Goal: Task Accomplishment & Management: Use online tool/utility

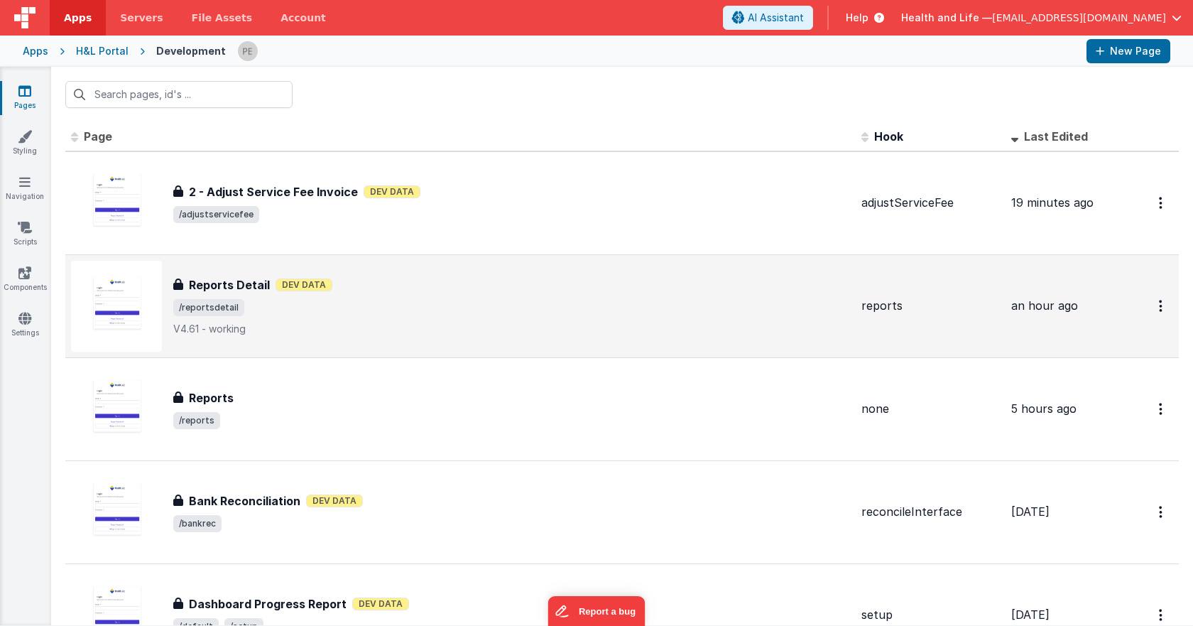
click at [435, 285] on div "Reports Detail Dev Data" at bounding box center [511, 284] width 677 height 17
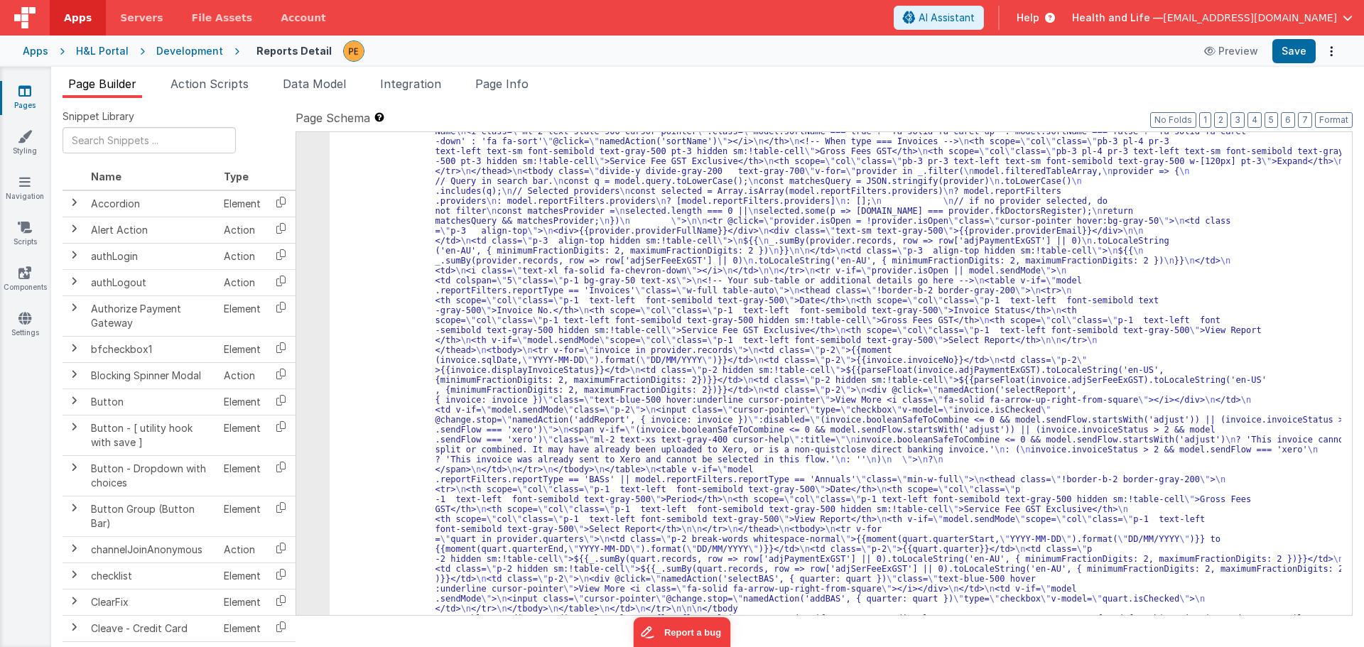
scroll to position [1132, 0]
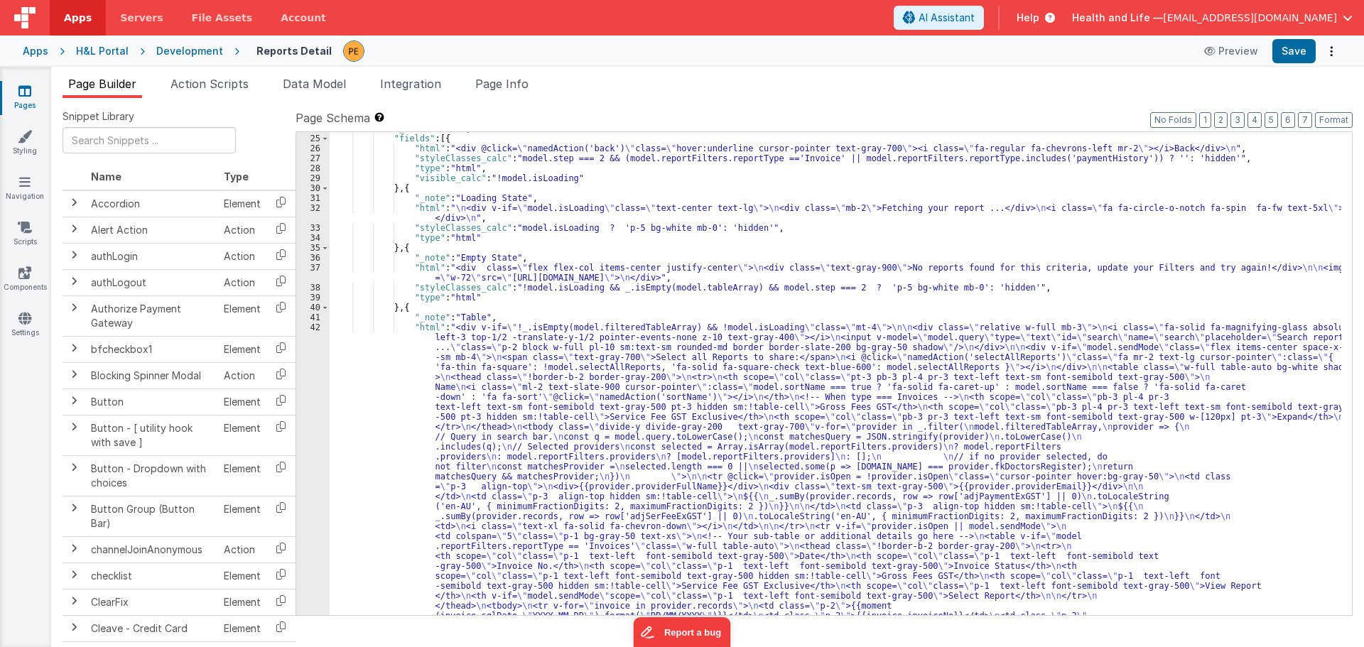
click at [393, 382] on div ""_note" : "BODY" , "fields" : [{ "html" : "<div @click= \" namedAction('back') …" at bounding box center [835, 654] width 1011 height 1060
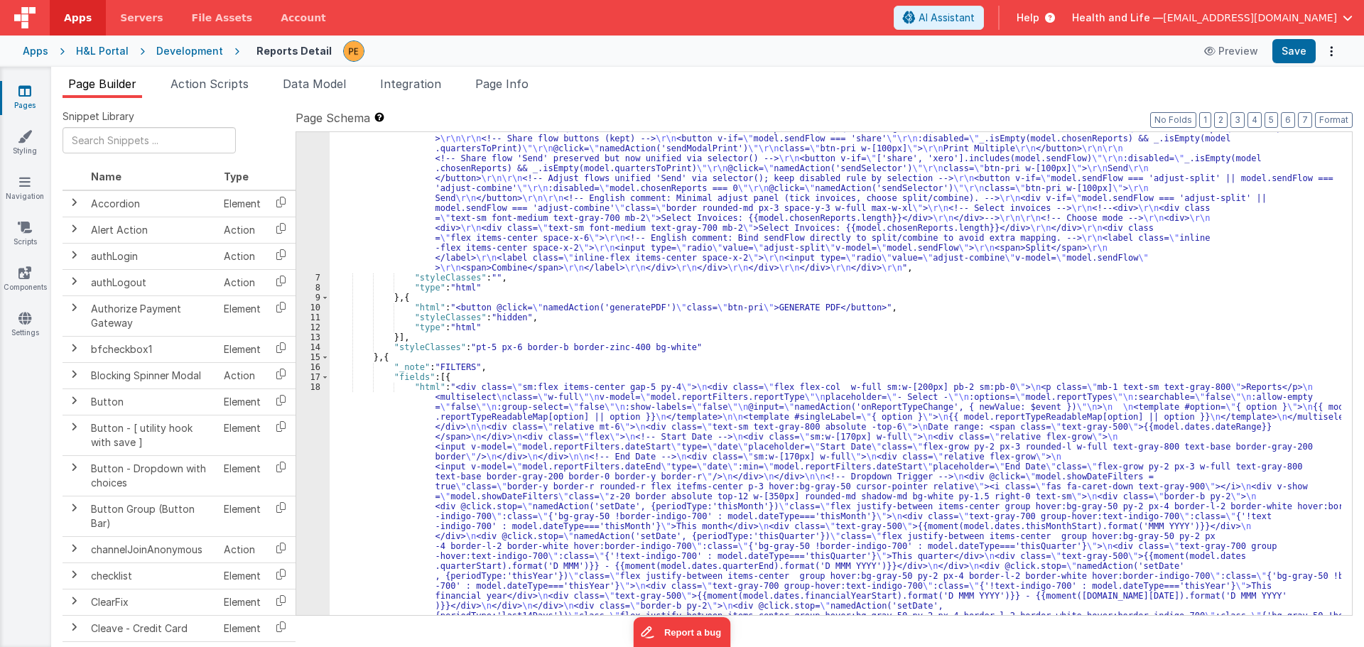
scroll to position [237, 0]
click at [375, 428] on div ""html" : "<div class= \" flex justify-between \" > \r\n <div class= \" flex fle…" at bounding box center [835, 644] width 1011 height 1398
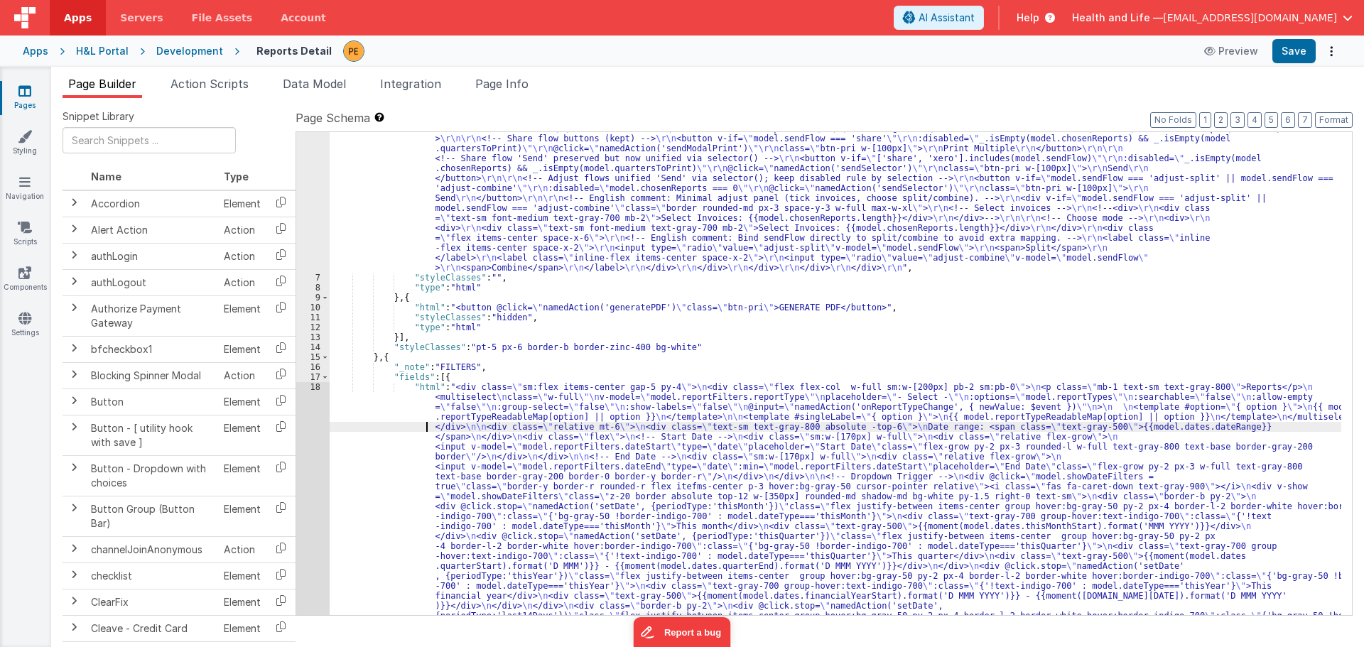
click at [305, 437] on div "6 7 8 9 10 11 12 13 14 15 16 17 18 19 20 21 22 23 24 25 26 27 28 29 30 31 32 33…" at bounding box center [312, 644] width 33 height 1398
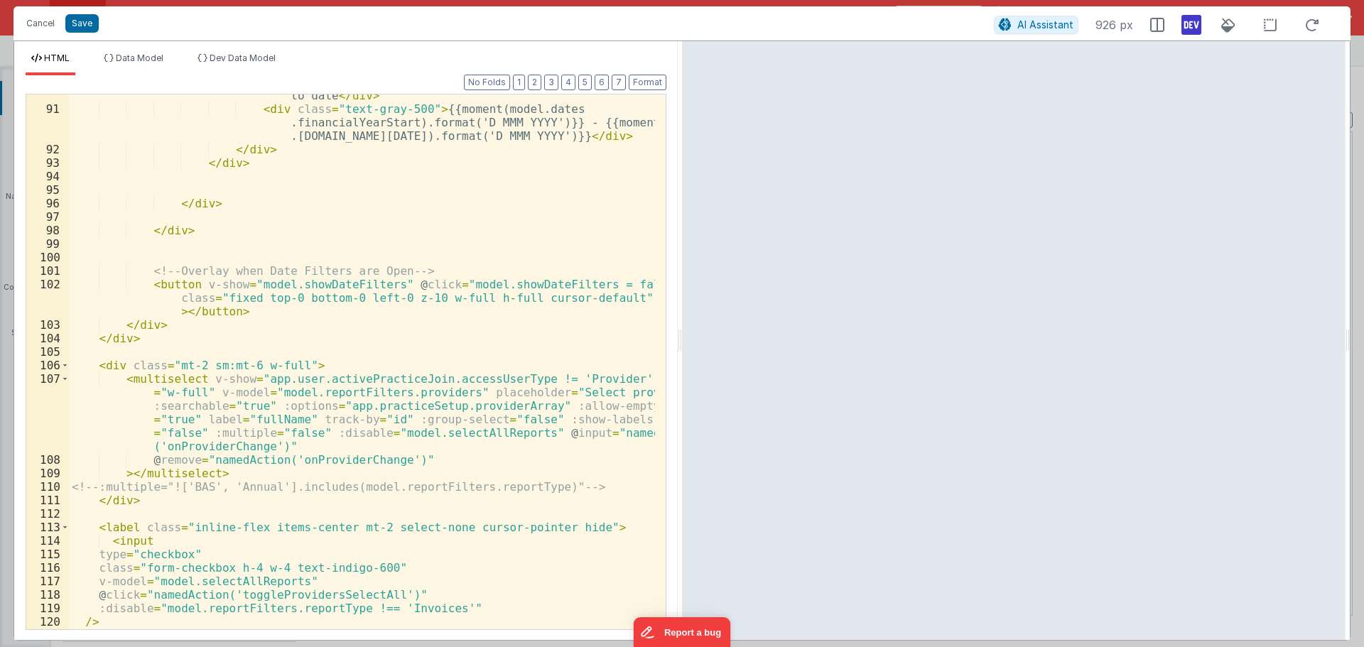
scroll to position [2354, 0]
click at [36, 26] on button "Cancel" at bounding box center [40, 23] width 43 height 20
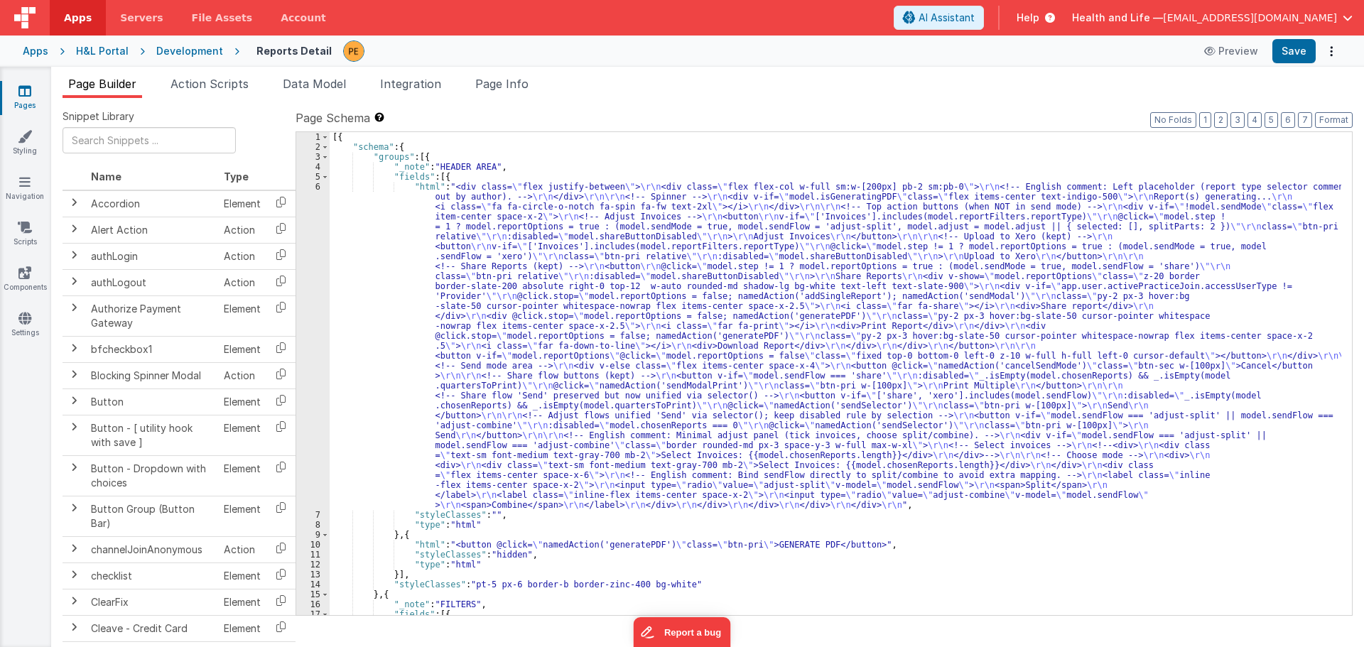
scroll to position [0, 0]
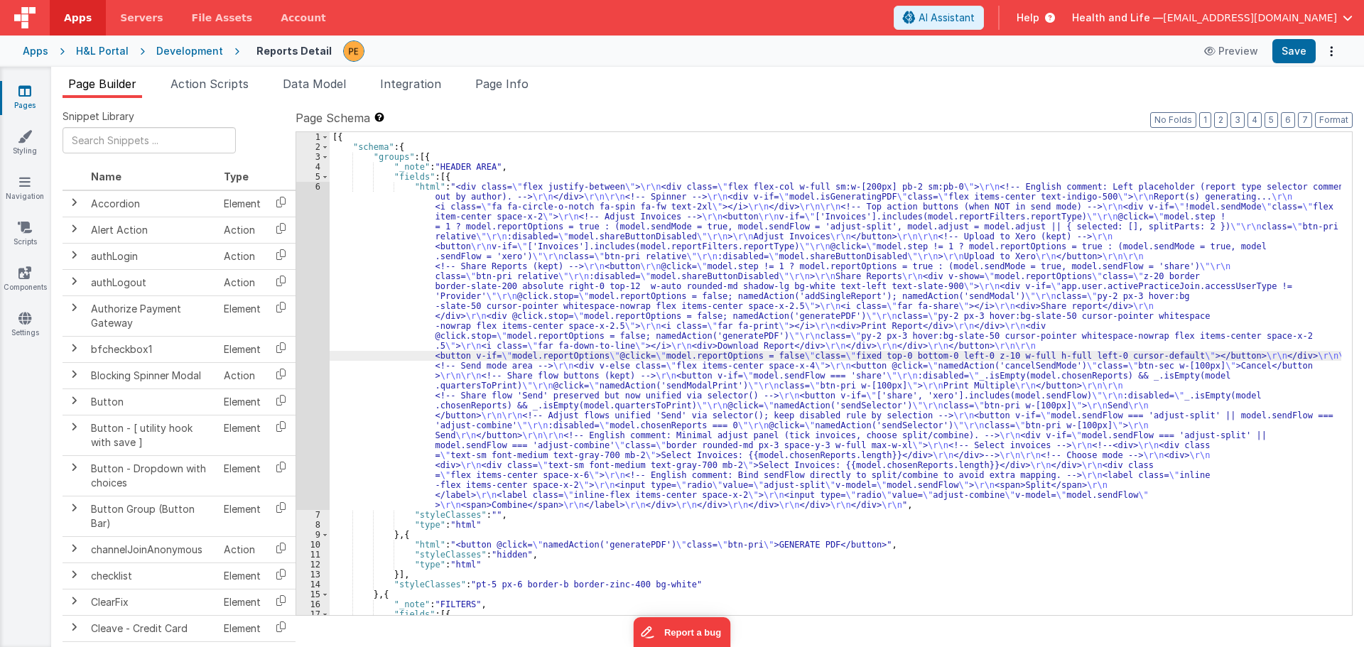
click at [328, 331] on div "6" at bounding box center [312, 346] width 33 height 328
click at [317, 334] on div "6" at bounding box center [312, 346] width 33 height 328
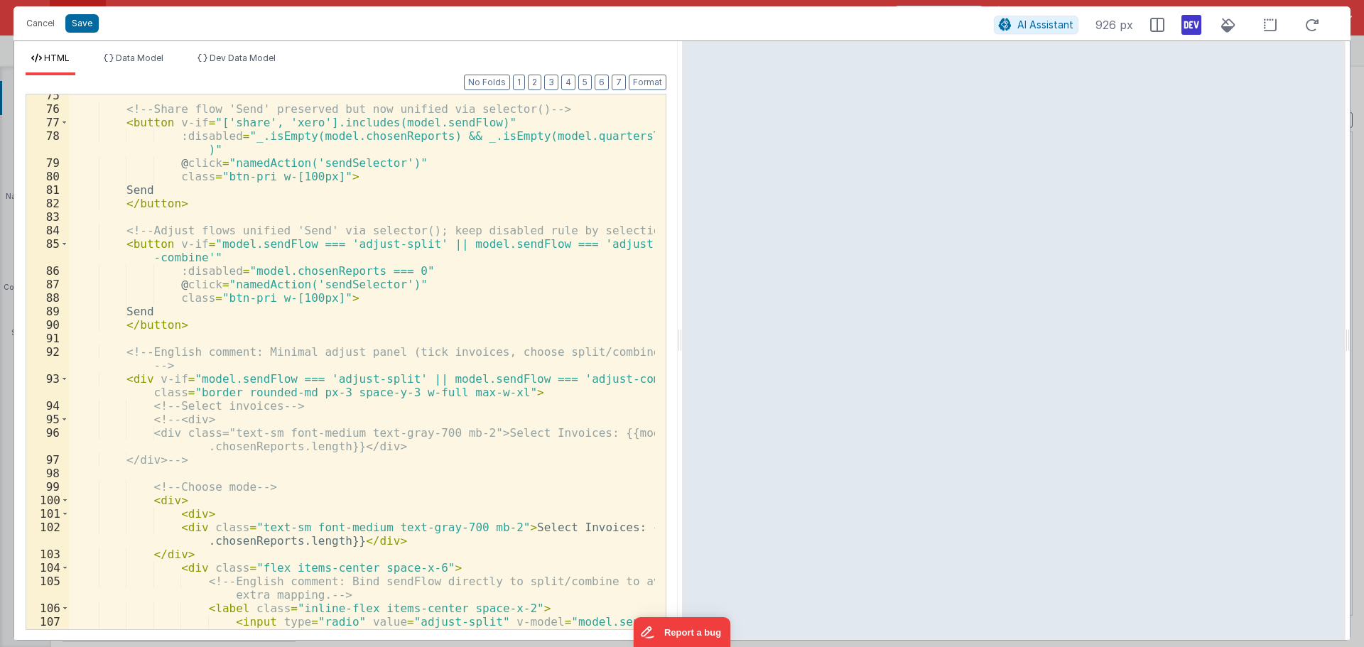
scroll to position [1354, 0]
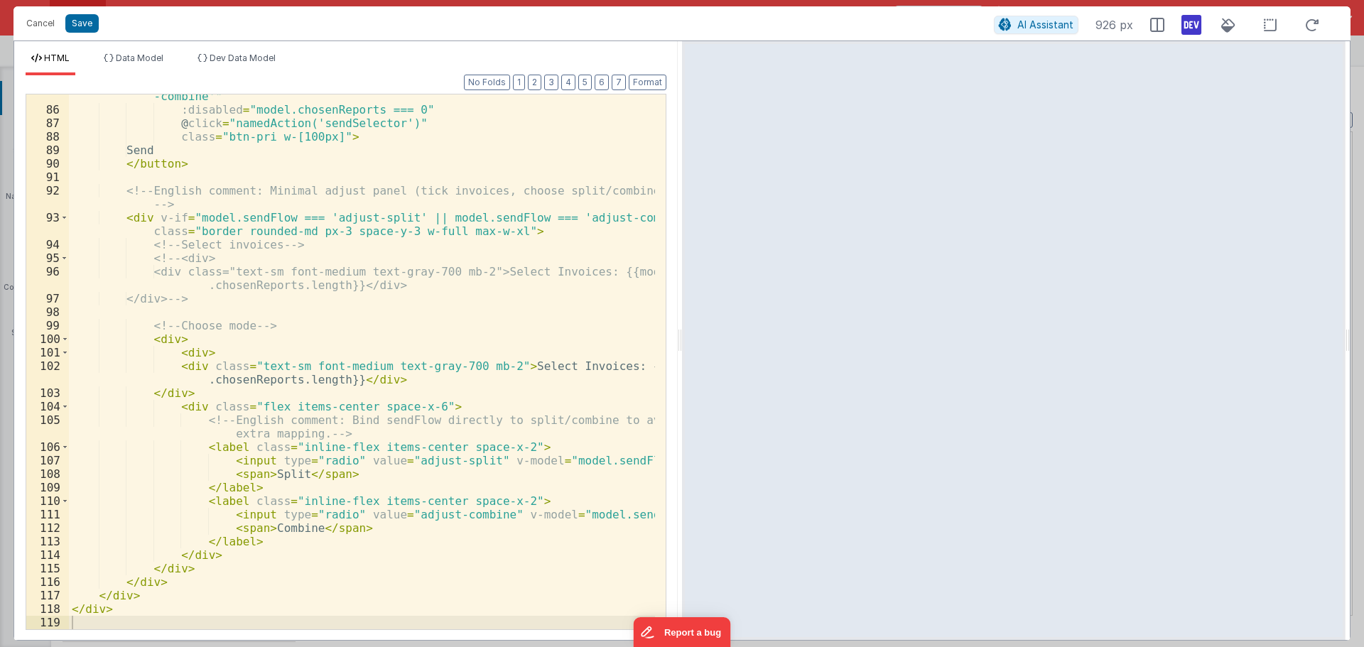
click at [198, 406] on div "< button v-if = "model.sendFlow === 'adjust-split' || model.sendFlow === 'adjus…" at bounding box center [362, 363] width 586 height 575
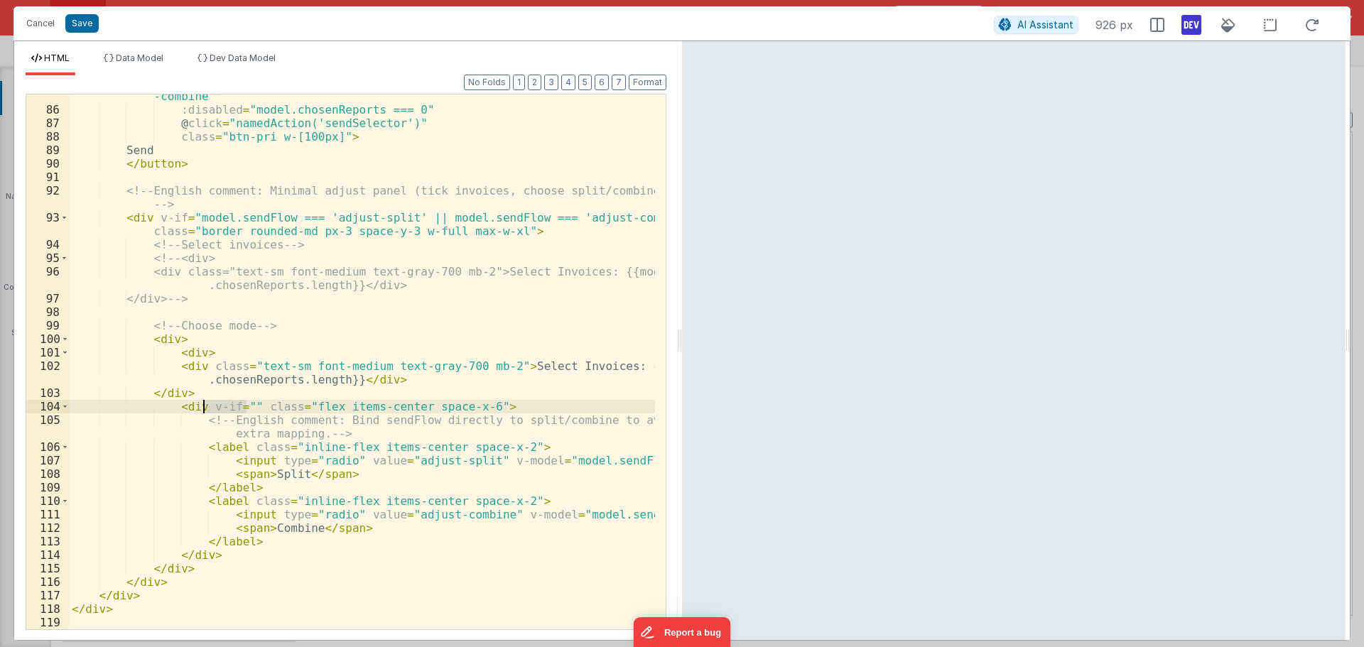
drag, startPoint x: 247, startPoint y: 406, endPoint x: 203, endPoint y: 408, distance: 44.1
click at [203, 408] on div "< button v-if = "model.sendFlow === 'adjust-split' || model.sendFlow === 'adjus…" at bounding box center [362, 363] width 586 height 575
click at [171, 339] on div "< button v-if = "model.sendFlow === 'adjust-split' || model.sendFlow === 'adjus…" at bounding box center [362, 363] width 586 height 575
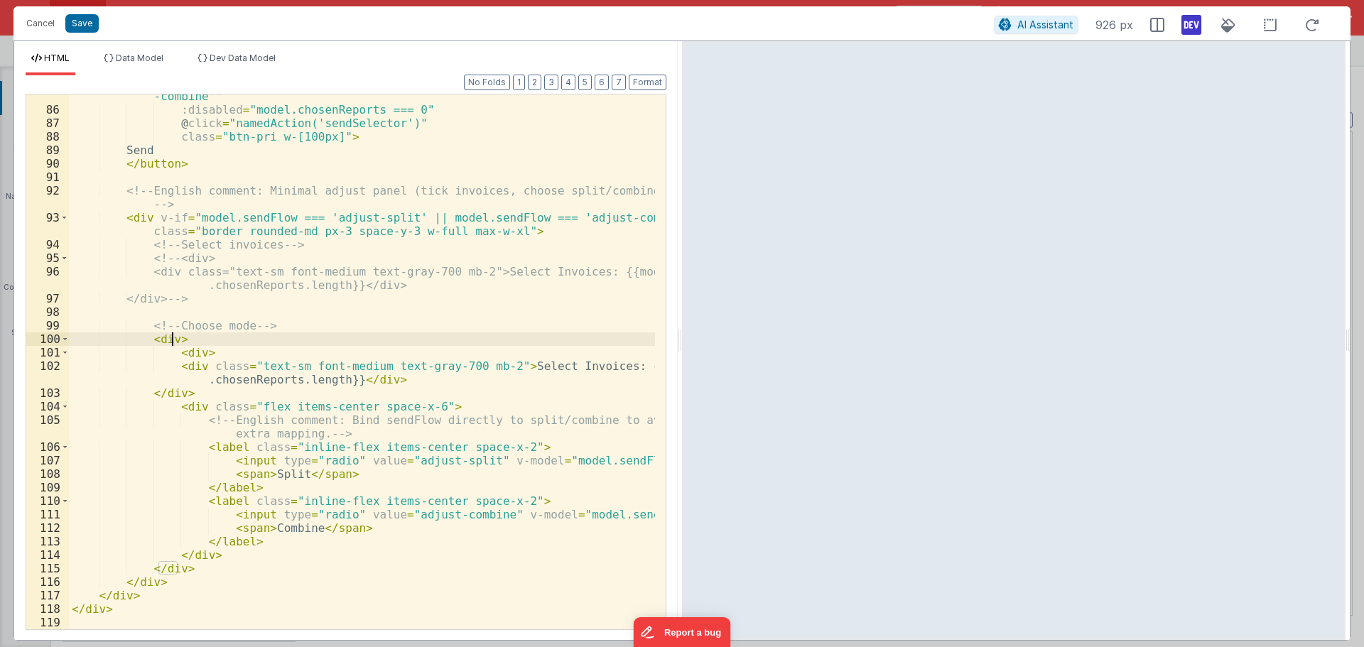
click at [198, 217] on div "< button v-if = "model.sendFlow === 'adjust-split' || model.sendFlow === 'adjus…" at bounding box center [362, 363] width 586 height 575
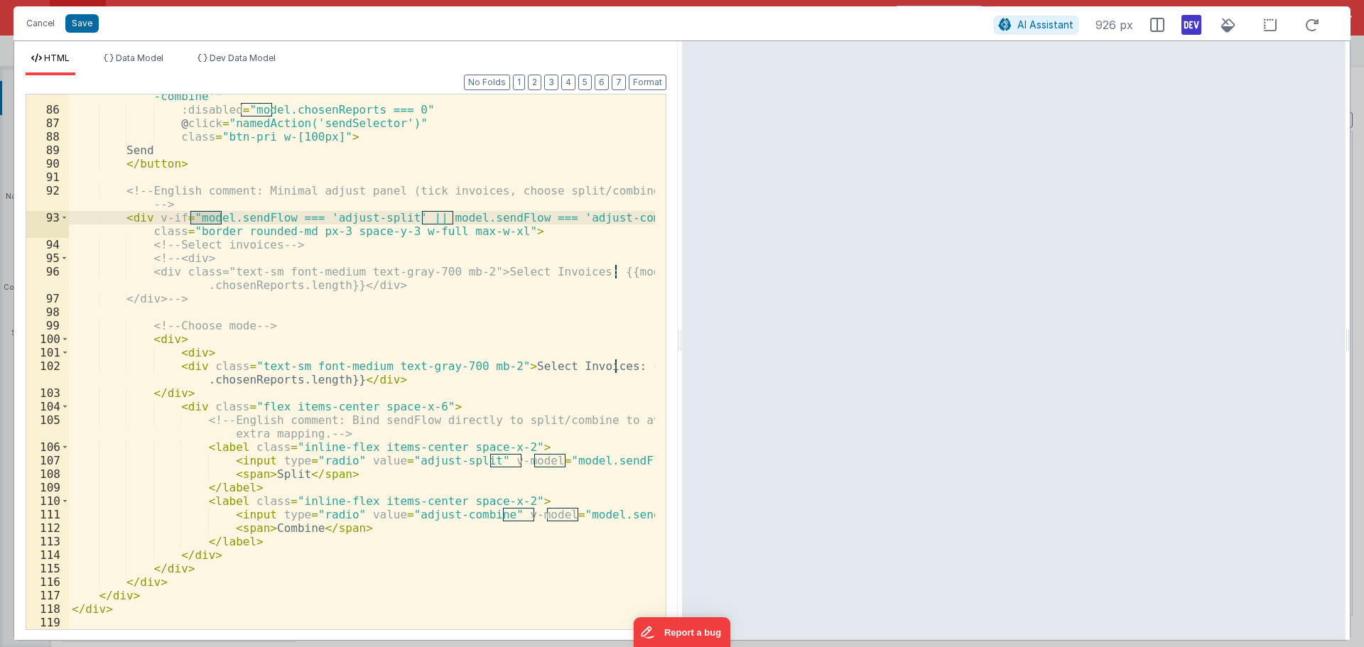
click at [245, 217] on div "< button v-if = "model.sendFlow === 'adjust-split' || model.sendFlow === 'adjus…" at bounding box center [362, 363] width 586 height 575
click at [197, 217] on div "< button v-if = "model.sendFlow === 'adjust-split' || model.sendFlow === 'adjus…" at bounding box center [362, 363] width 586 height 575
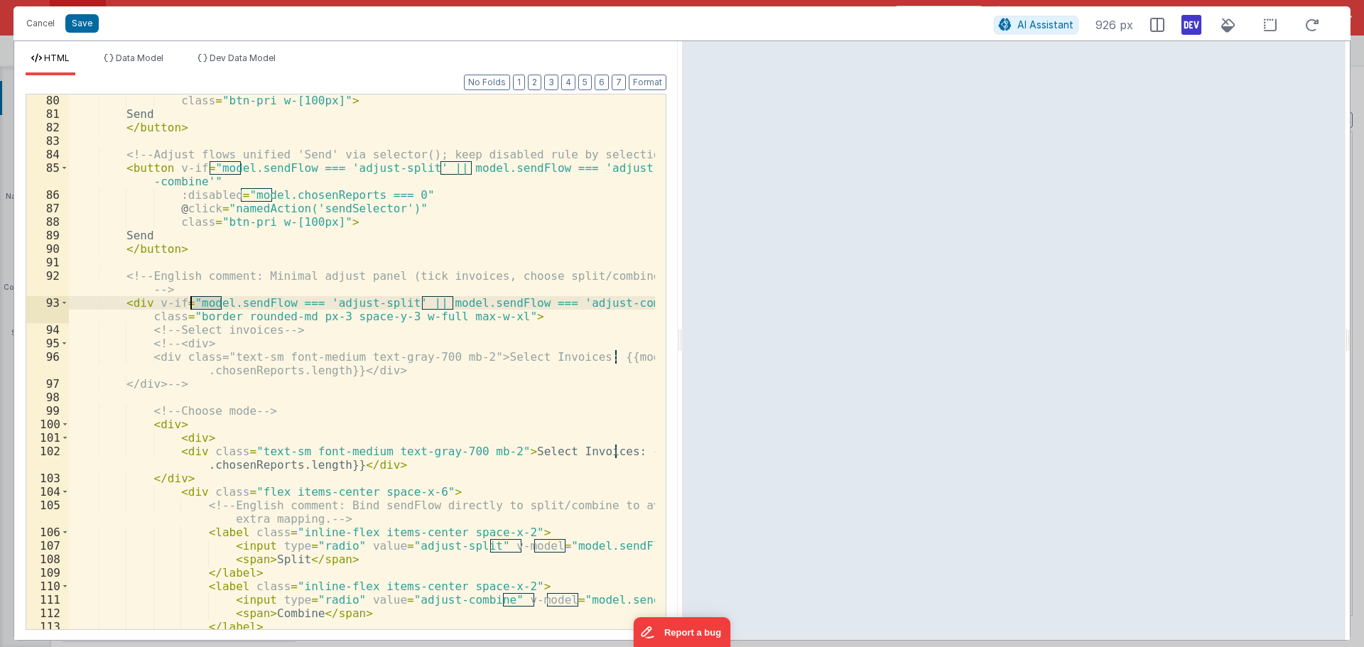
scroll to position [1269, 0]
click at [40, 23] on button "Cancel" at bounding box center [40, 23] width 43 height 20
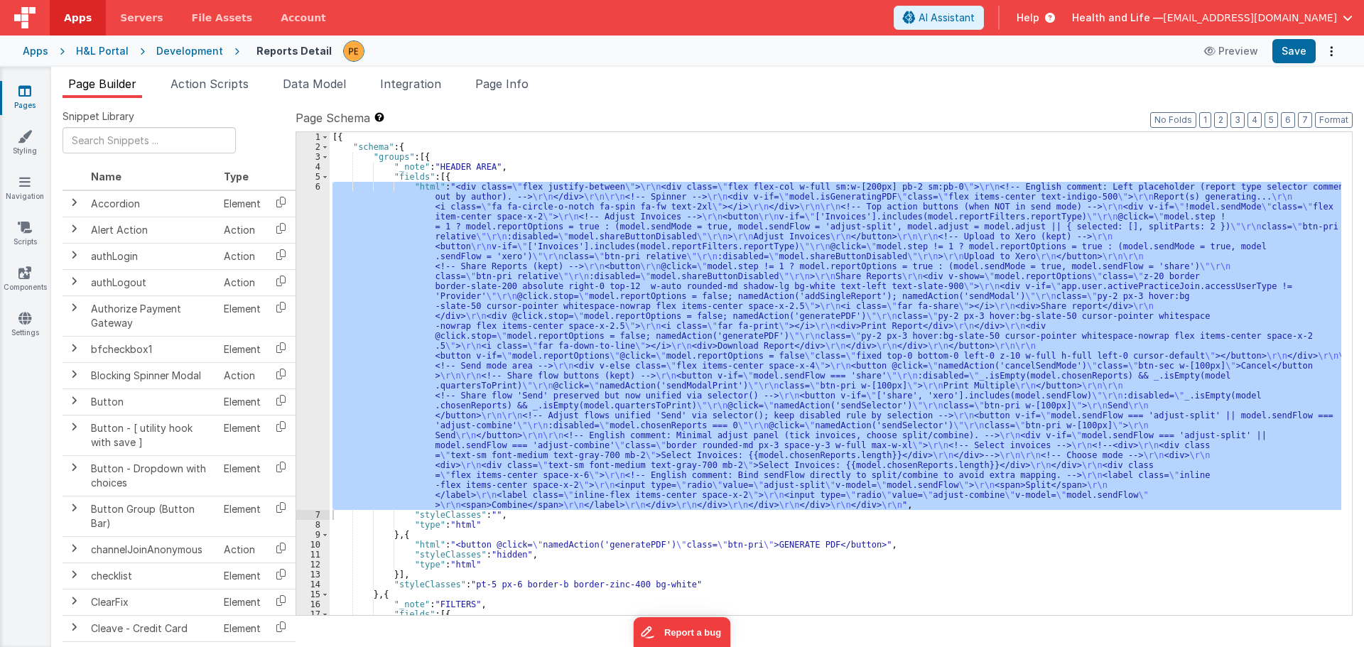
click at [626, 251] on div "[{ "schema" : { "groups" : [{ "_note" : "HEADER AREA" , "fields" : [{ "html" : …" at bounding box center [835, 373] width 1011 height 483
